Goal: Task Accomplishment & Management: Use online tool/utility

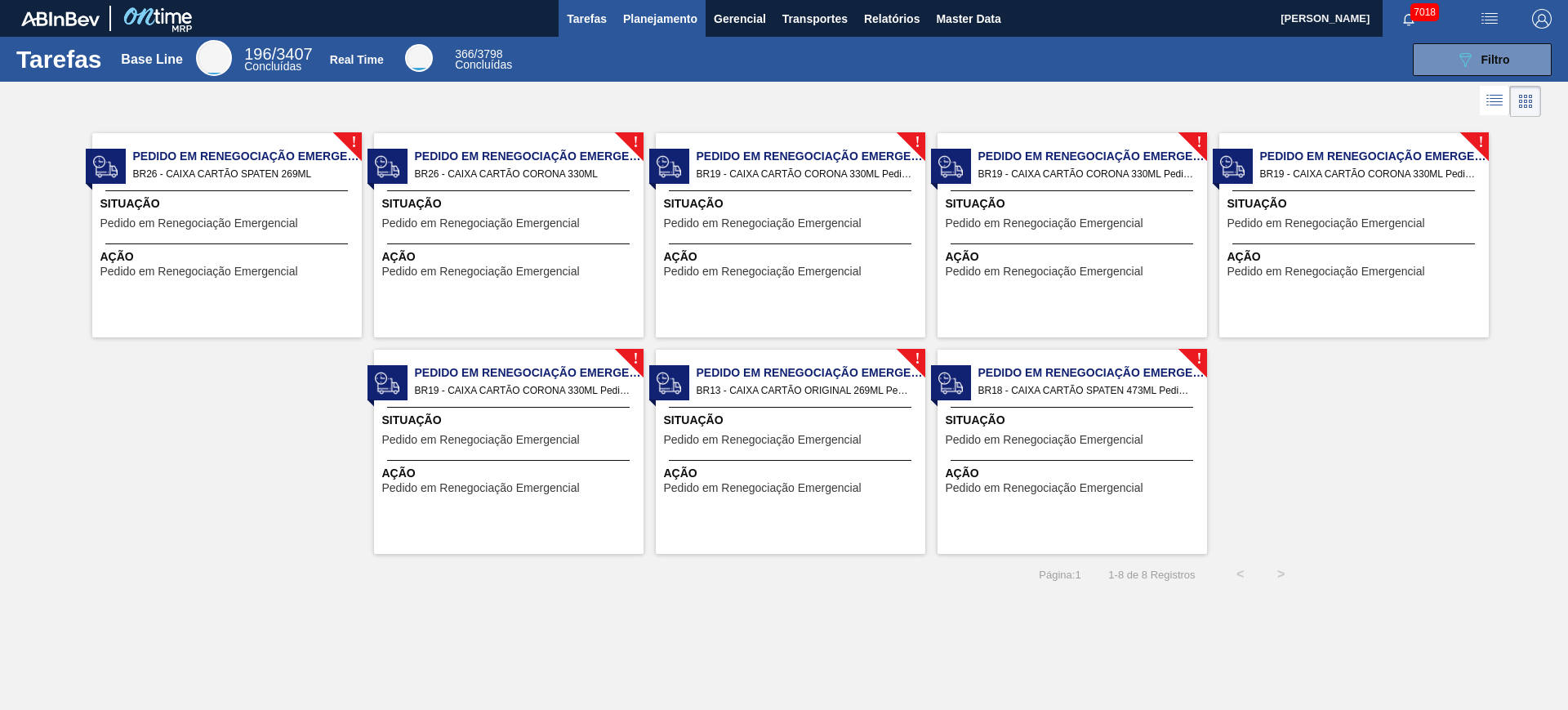
click at [644, 16] on span "Planejamento" at bounding box center [660, 19] width 74 height 20
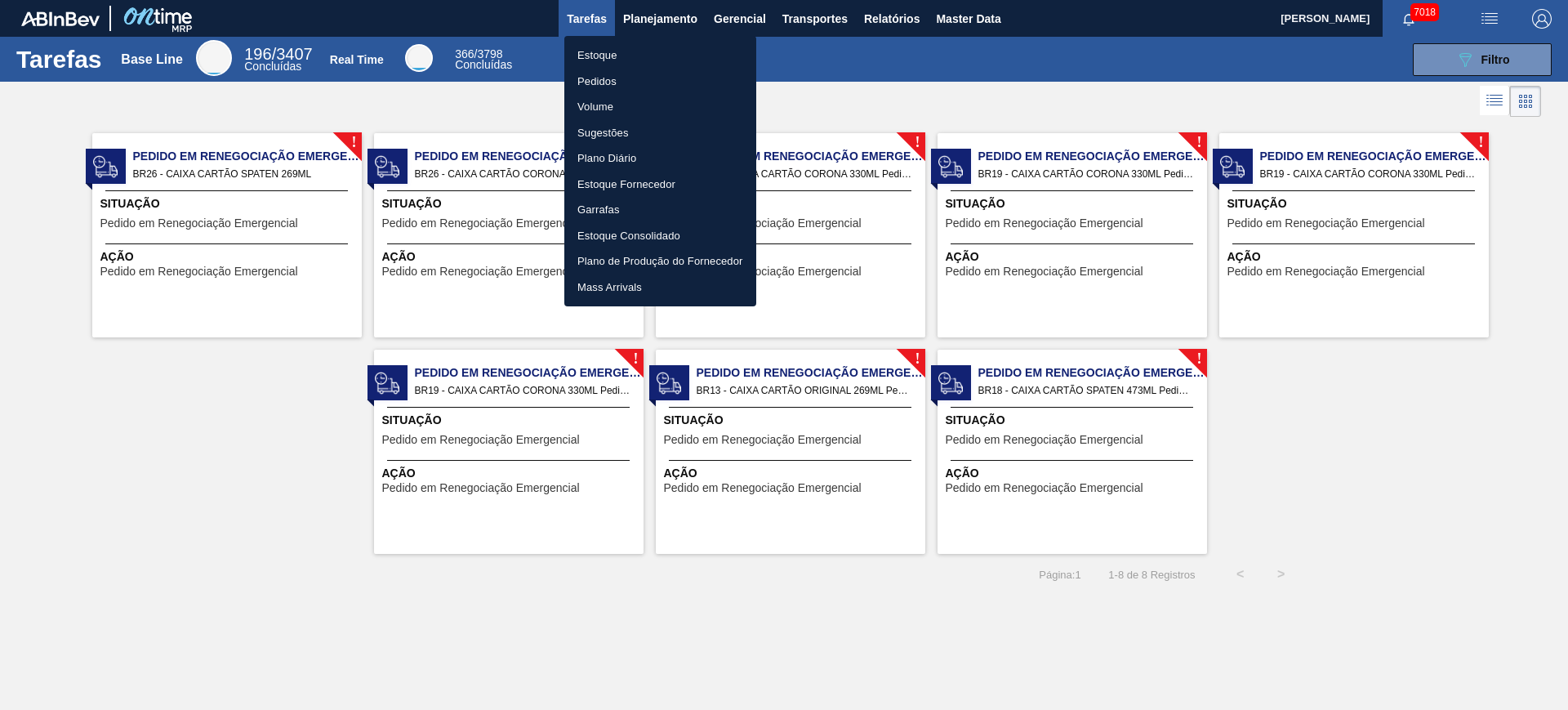
click at [654, 45] on li "Estoque" at bounding box center [660, 55] width 192 height 26
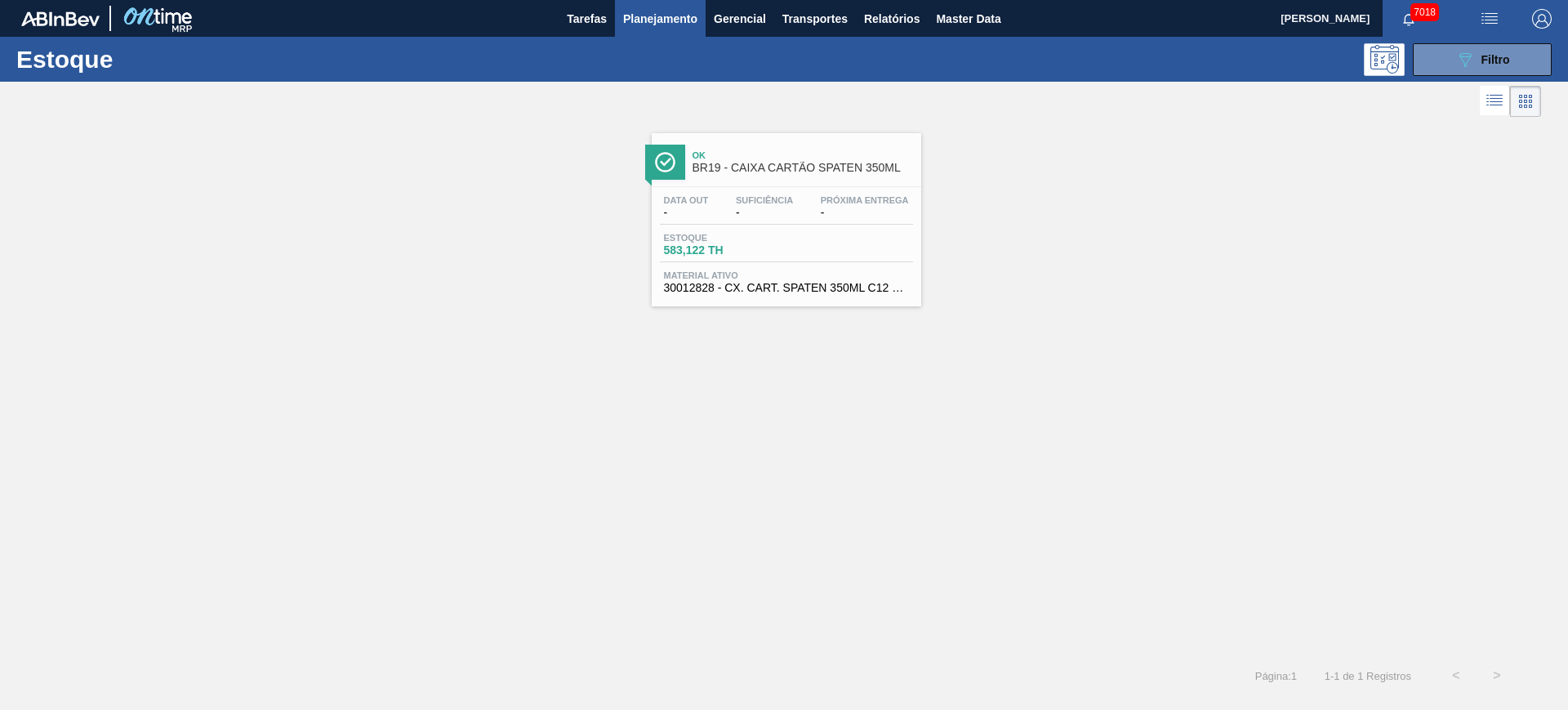
click at [1480, 24] on img "button" at bounding box center [1489, 19] width 20 height 20
click at [1461, 44] on li "Upload de Volumes" at bounding box center [1484, 58] width 141 height 29
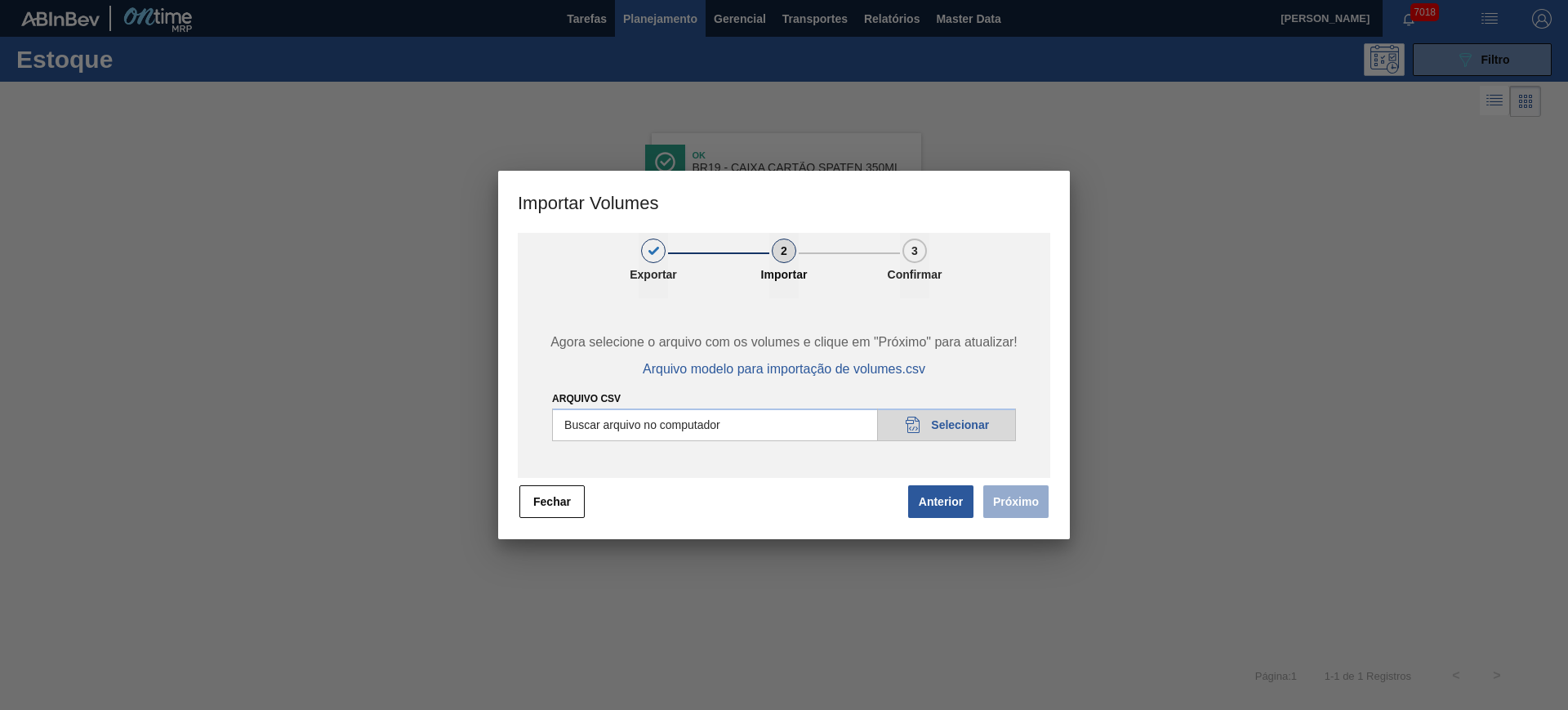
click at [785, 420] on input "Arquivo csv" at bounding box center [784, 424] width 464 height 33
type input "C:\fakepath\Pedidos Massa HM - Portal.csv"
click at [1009, 513] on button "Próximo" at bounding box center [1016, 501] width 65 height 33
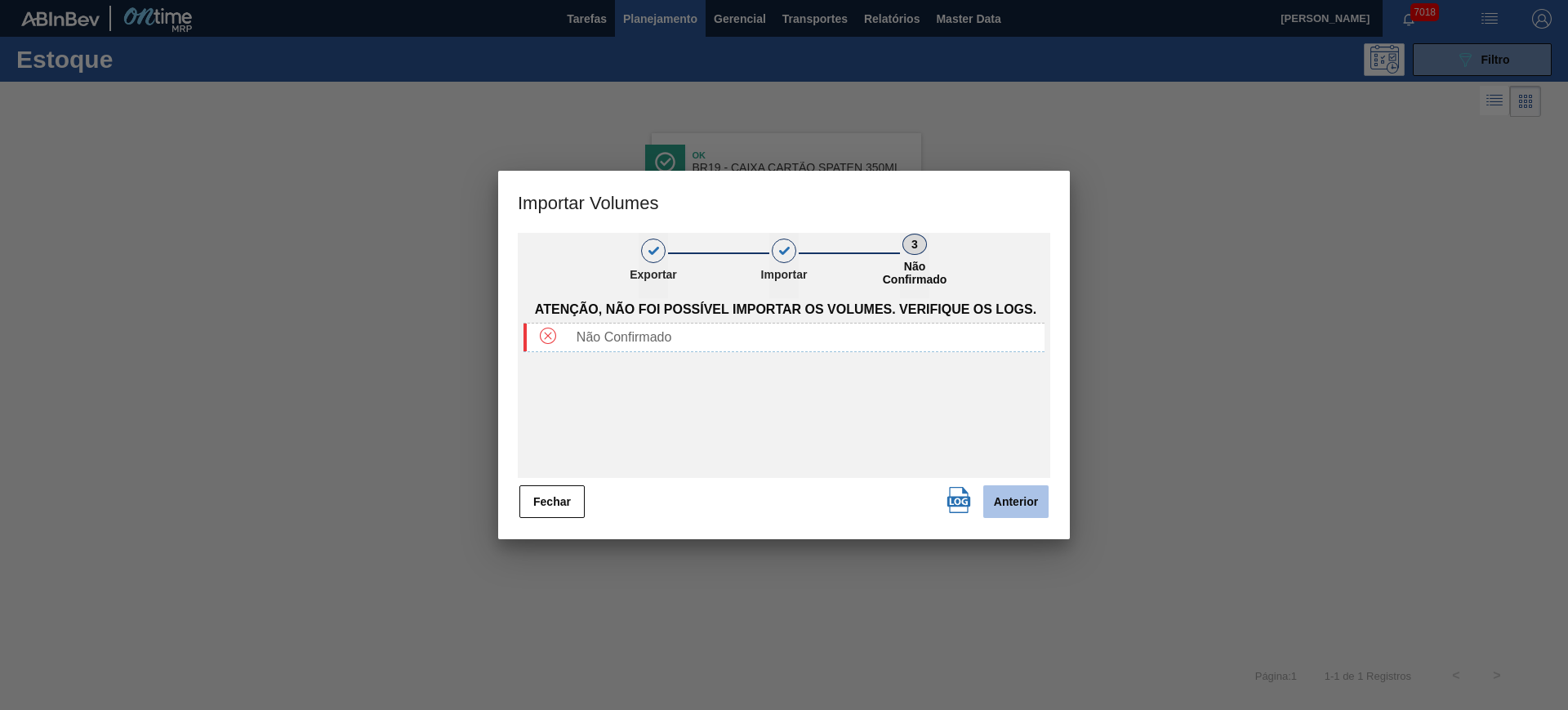
click at [1014, 511] on button "Anterior" at bounding box center [1016, 501] width 65 height 33
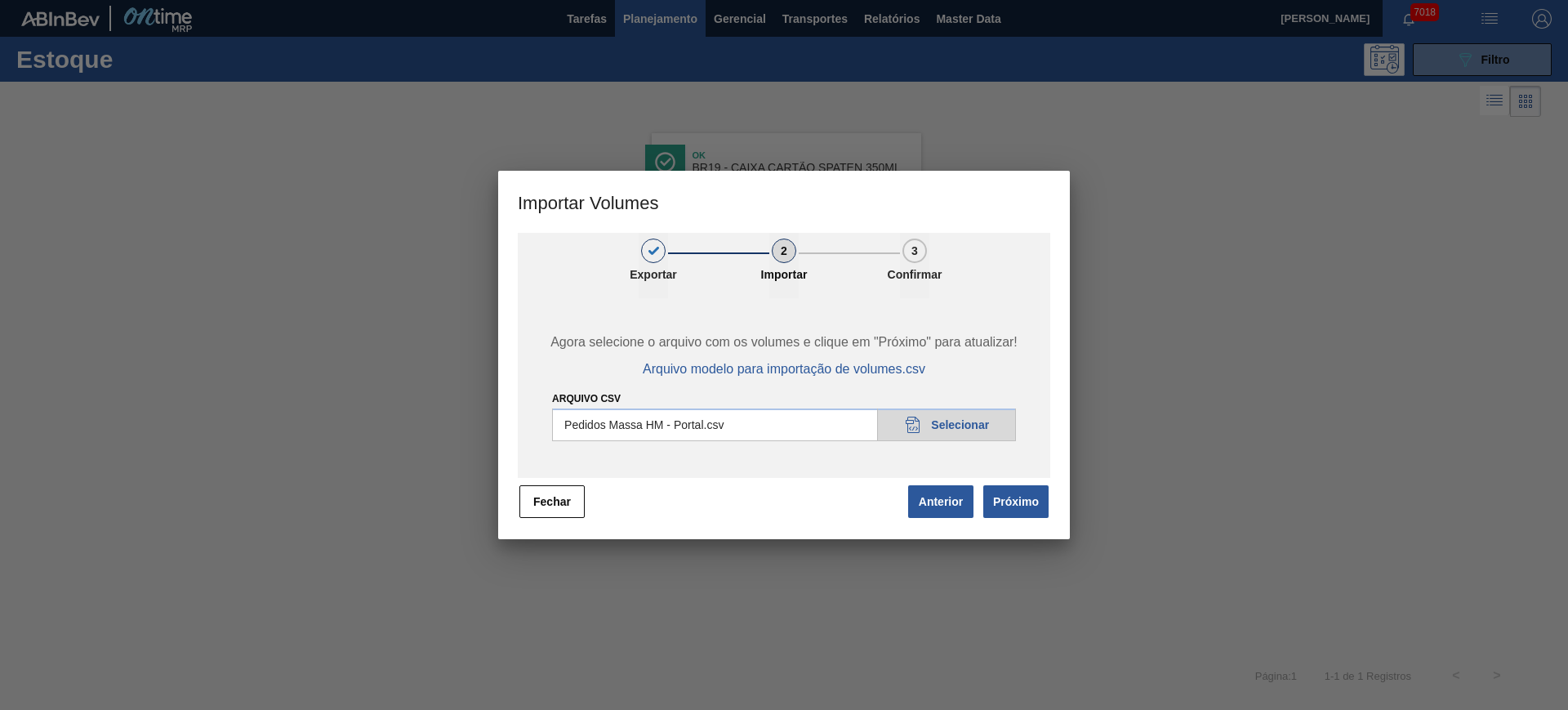
click at [812, 421] on input "Arquivo csv" at bounding box center [784, 424] width 464 height 33
type input "C:\fakepath\Pedidos Massa HM - Portal.csv"
click at [1025, 491] on button "Próximo" at bounding box center [1016, 501] width 65 height 33
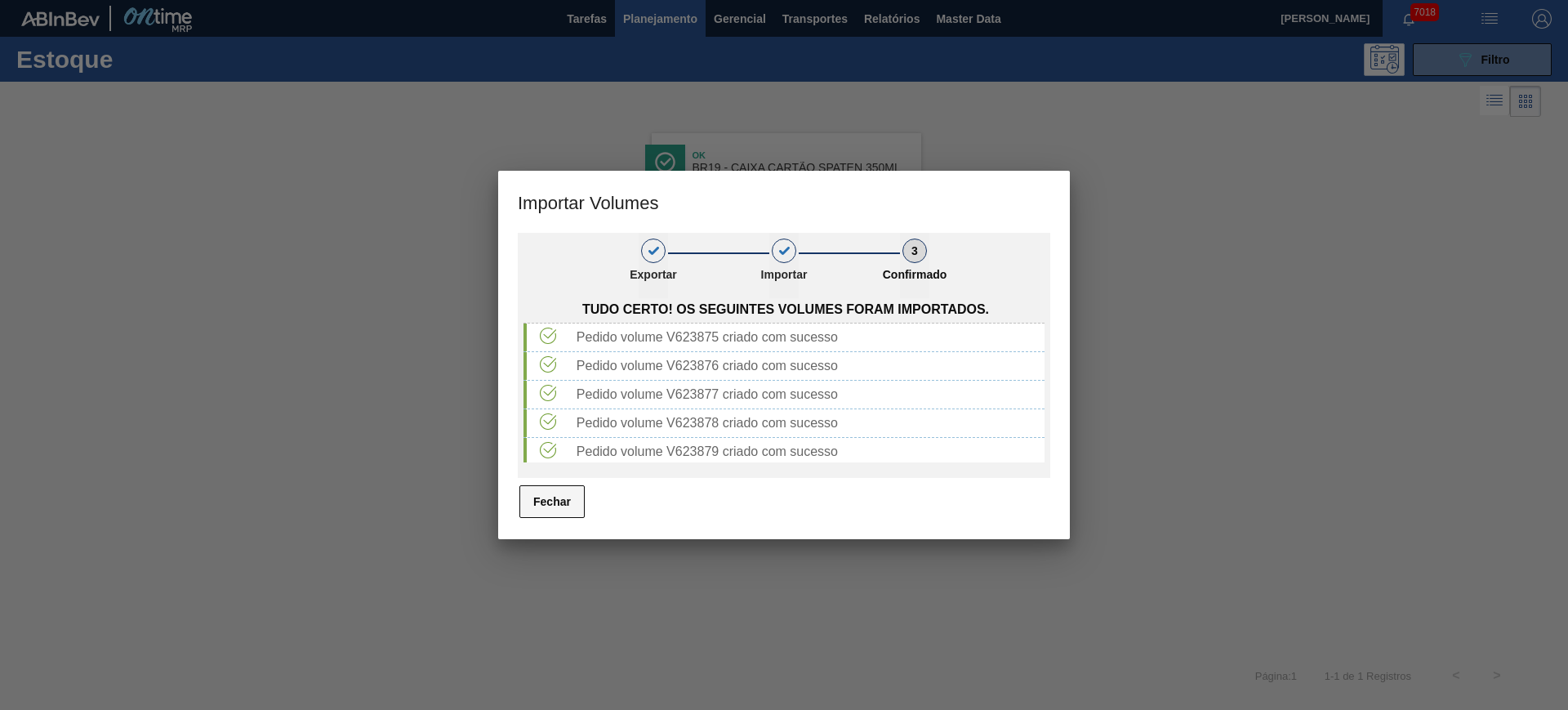
click at [556, 507] on button "Fechar" at bounding box center [552, 501] width 65 height 33
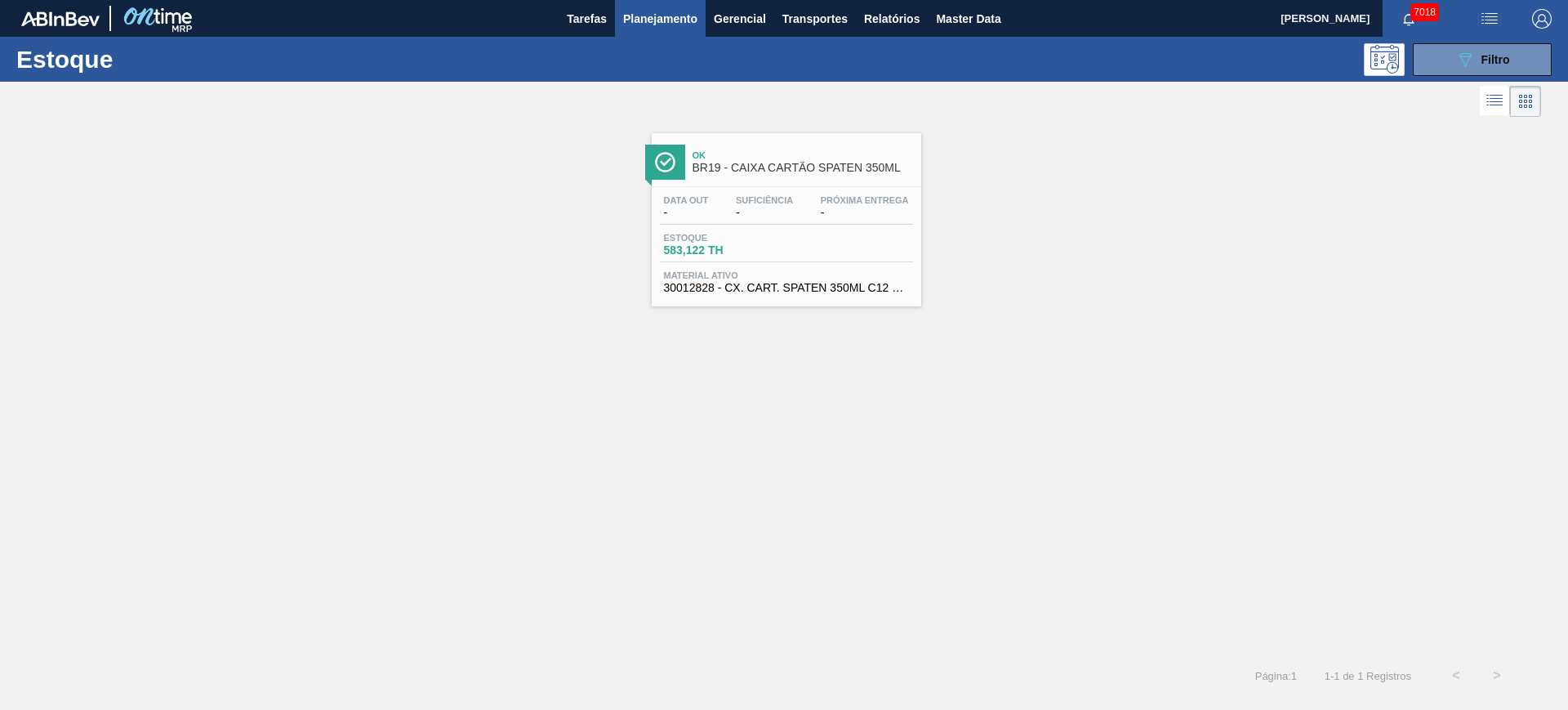
click at [1489, 24] on img "button" at bounding box center [1489, 19] width 20 height 20
click at [1465, 64] on li "Upload de Volumes" at bounding box center [1484, 58] width 141 height 29
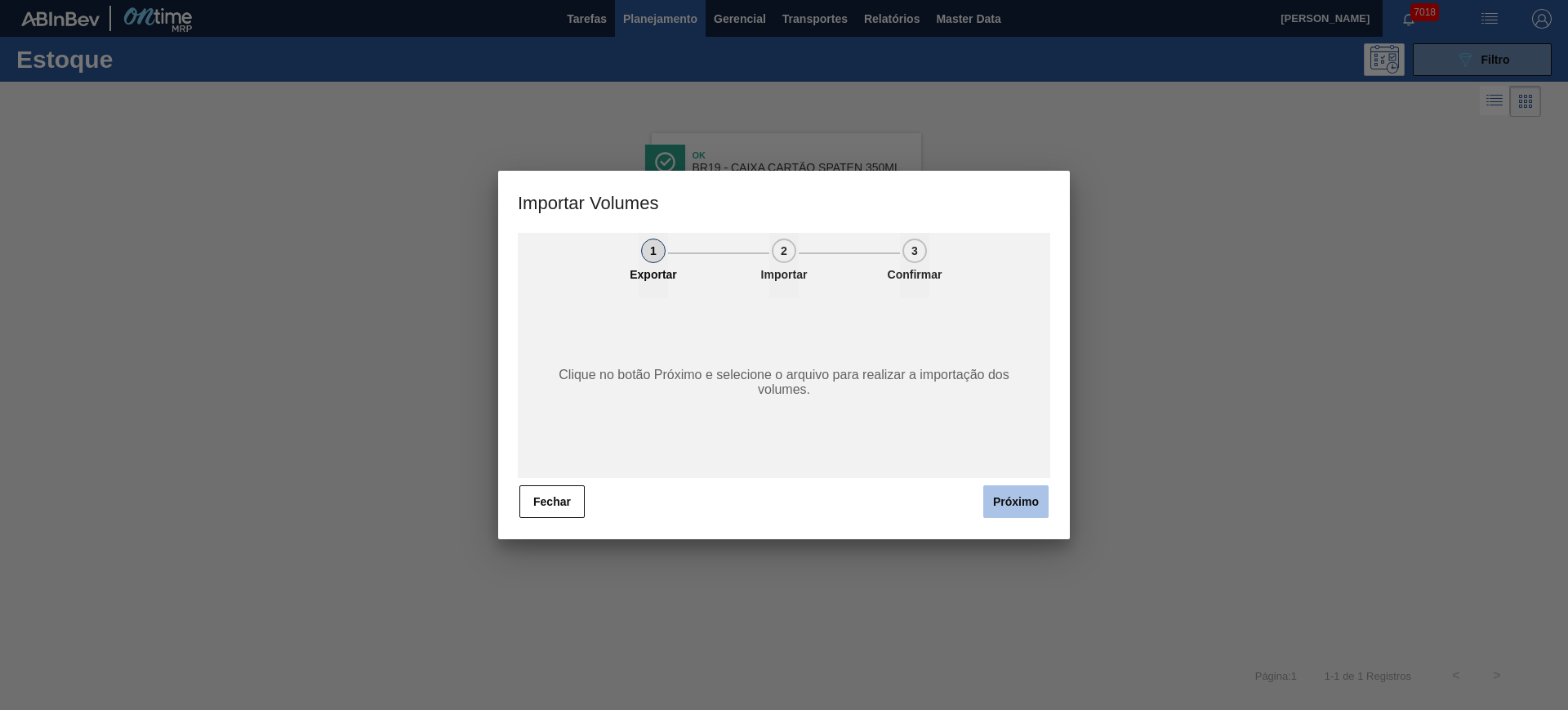
click at [1002, 501] on button "Próximo" at bounding box center [1016, 501] width 65 height 33
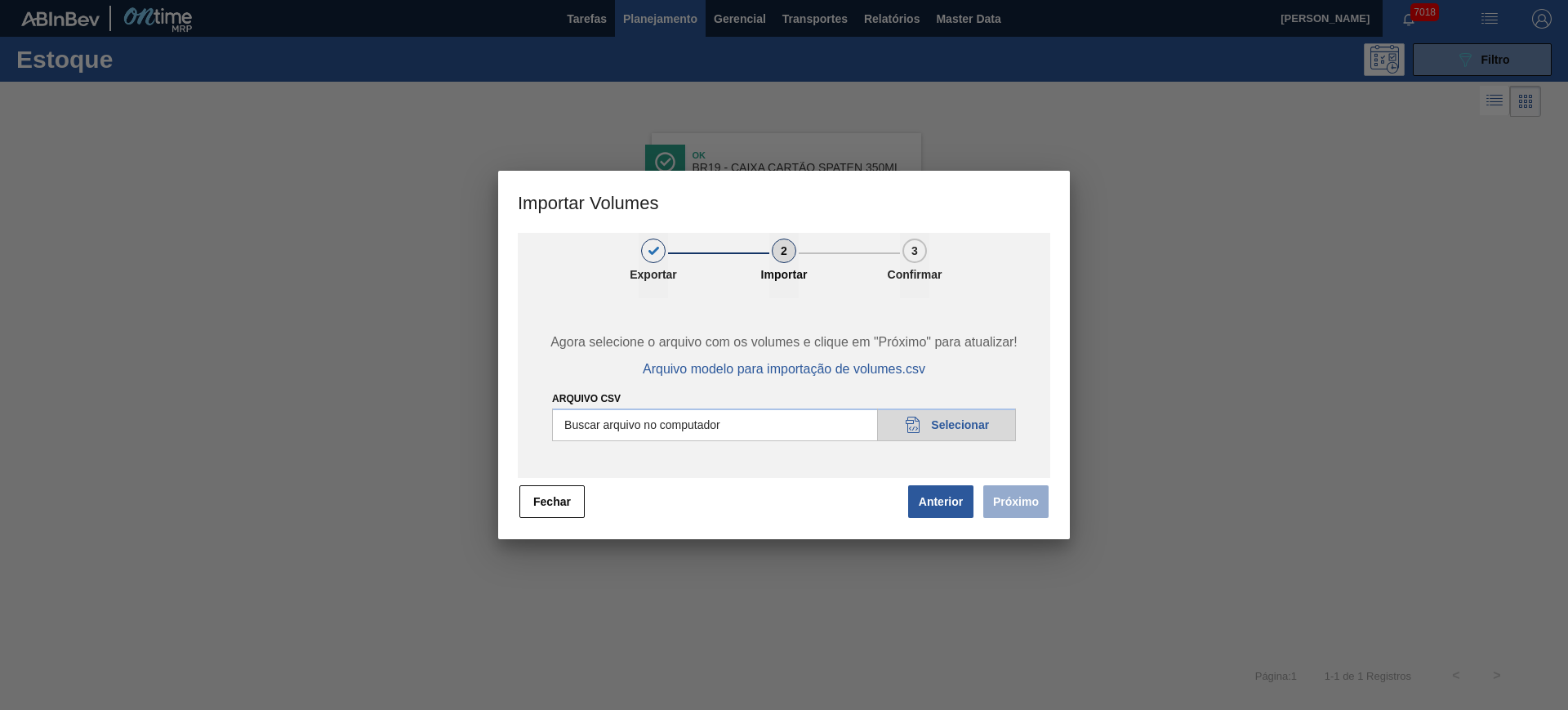
click at [801, 429] on input "Arquivo csv" at bounding box center [784, 424] width 464 height 33
type input "C:\fakepath\Pedidos Massa HM - Portal.csv"
click at [1000, 493] on button "Próximo" at bounding box center [1016, 501] width 65 height 33
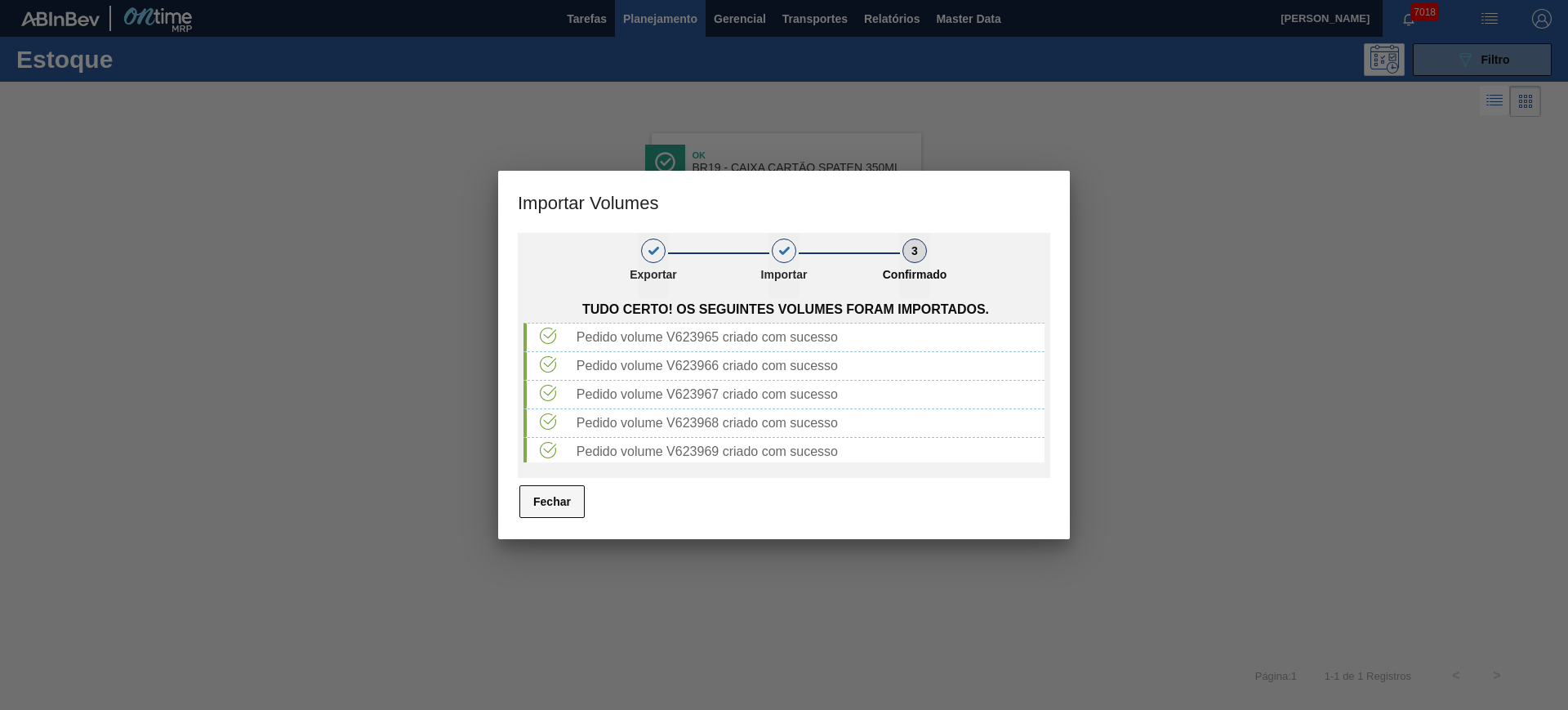
click at [550, 501] on button "Fechar" at bounding box center [552, 501] width 65 height 33
